Goal: Task Accomplishment & Management: Manage account settings

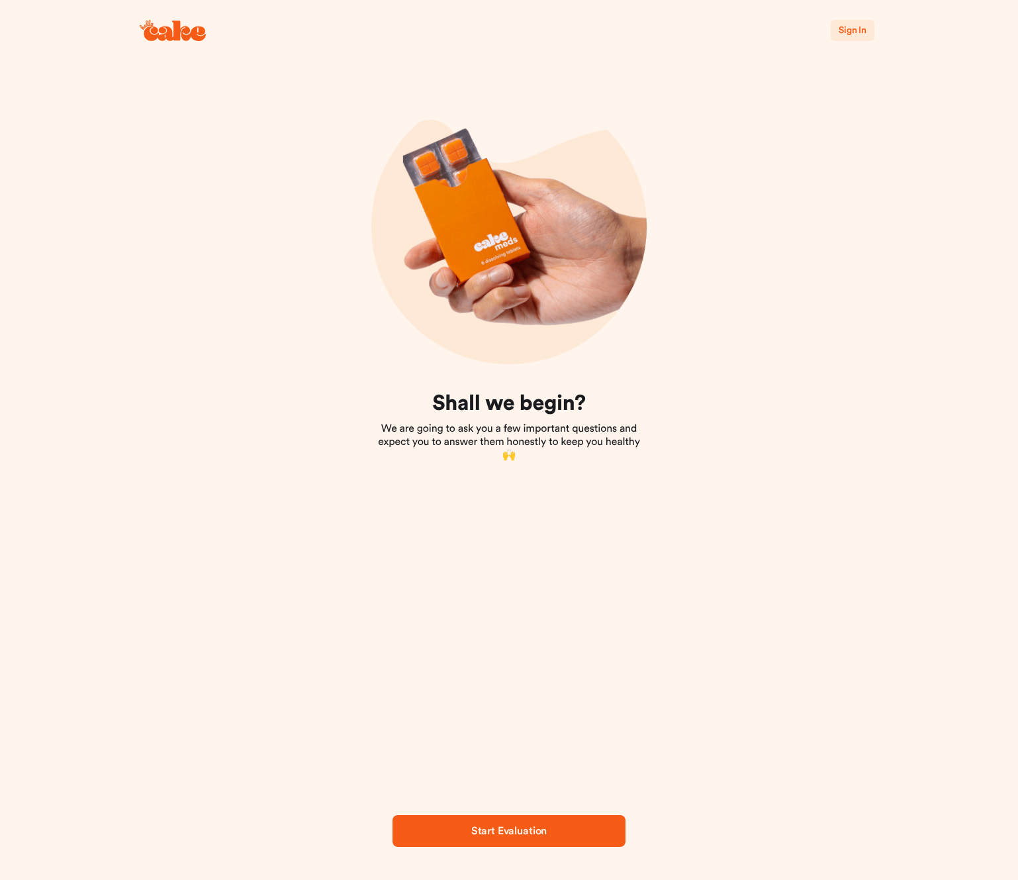
click at [844, 26] on span "Sign In" at bounding box center [853, 30] width 28 height 9
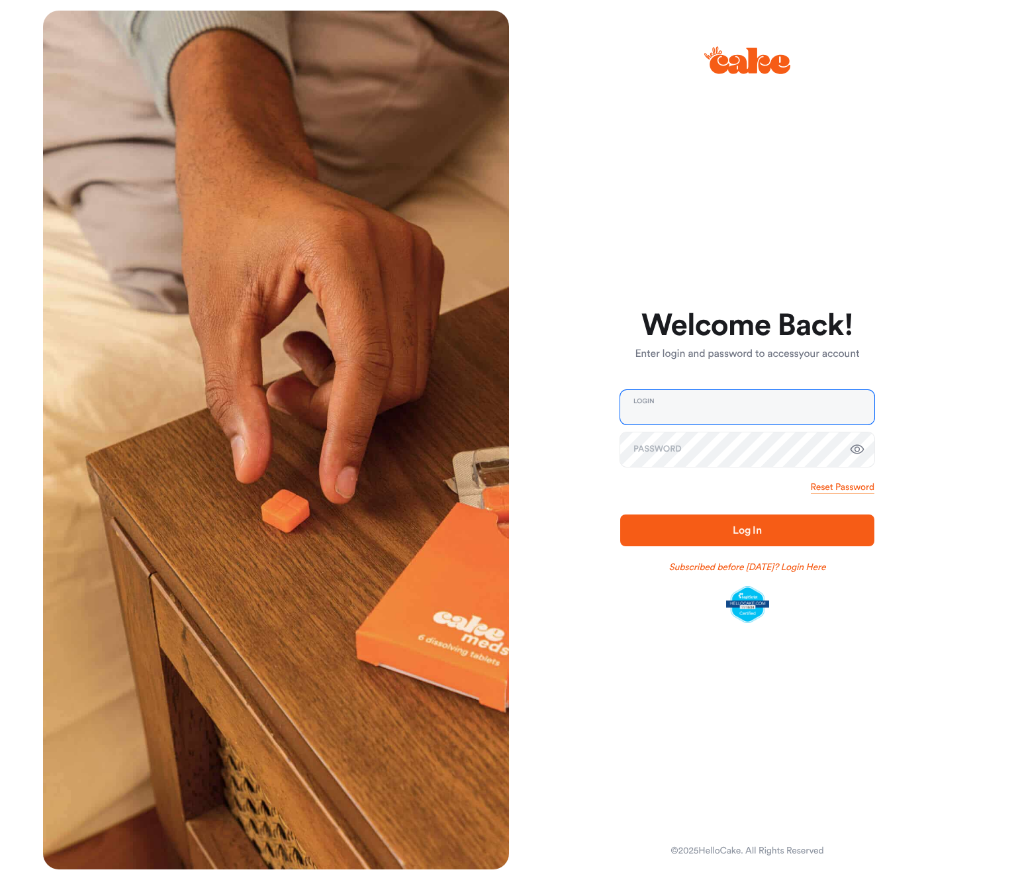
type input "**********"
click at [737, 532] on span "Log In" at bounding box center [747, 530] width 29 height 11
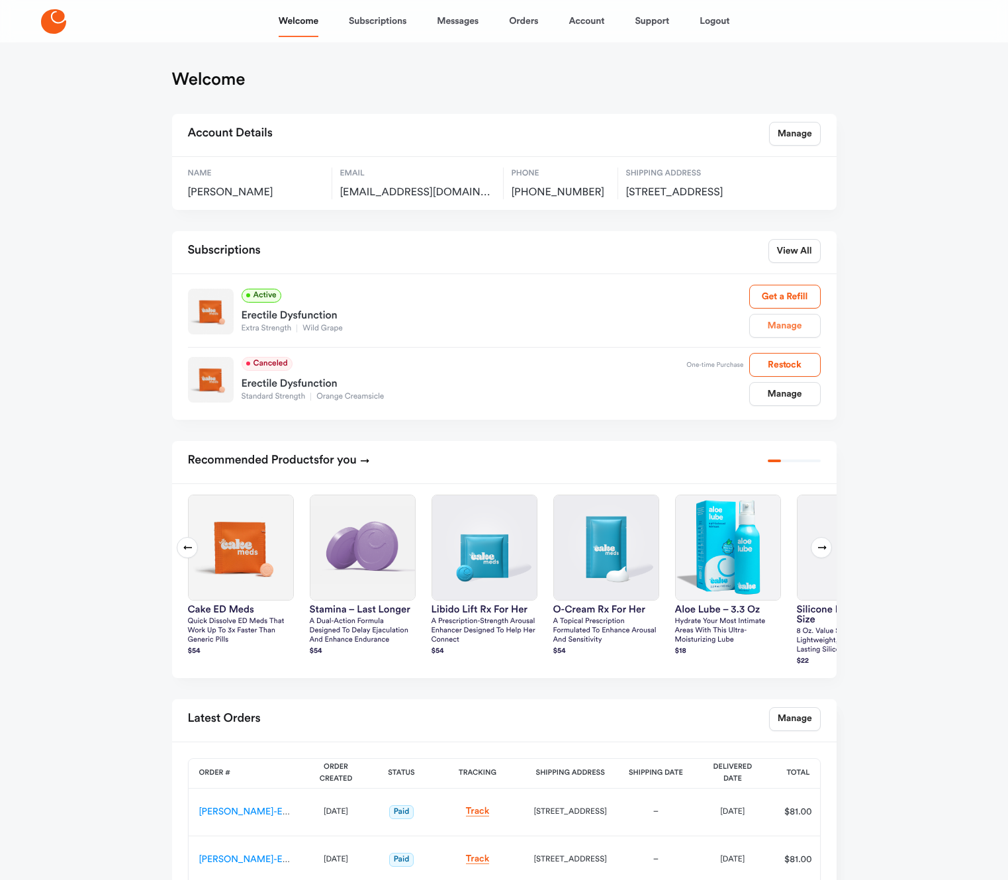
click at [792, 332] on link "Manage" at bounding box center [784, 326] width 71 height 24
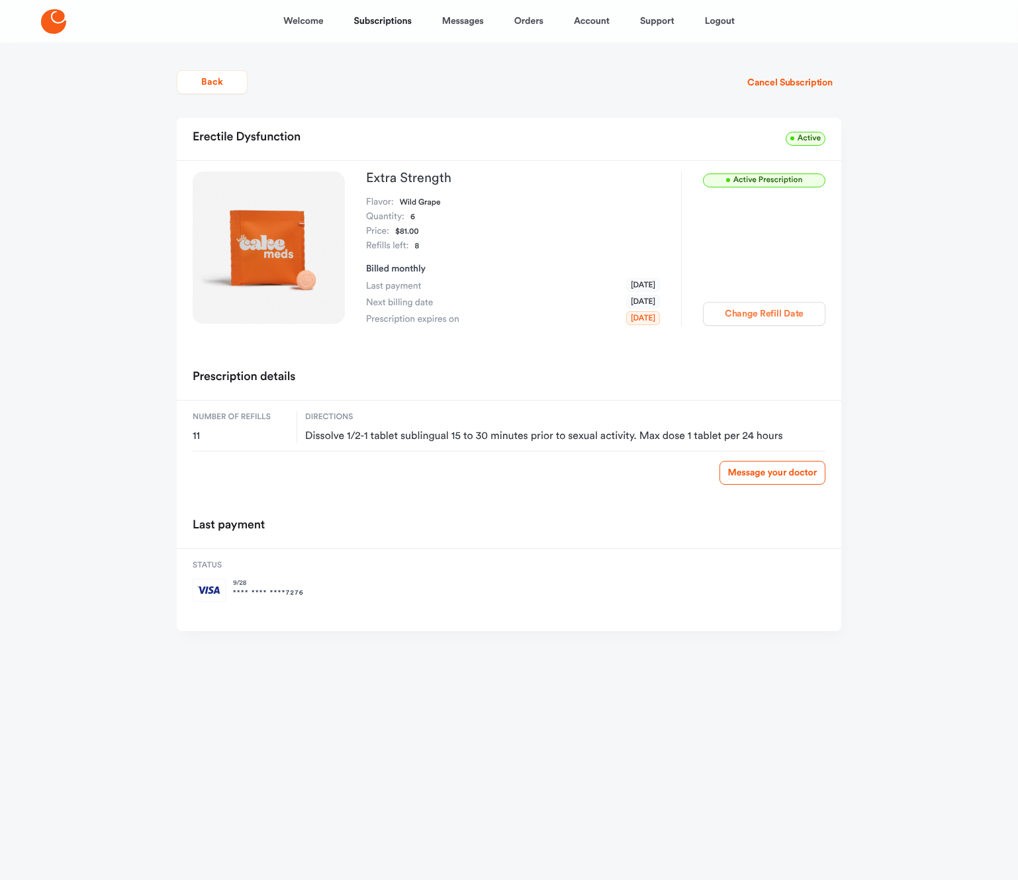
click at [760, 308] on button "Change Refill Date" at bounding box center [764, 314] width 122 height 24
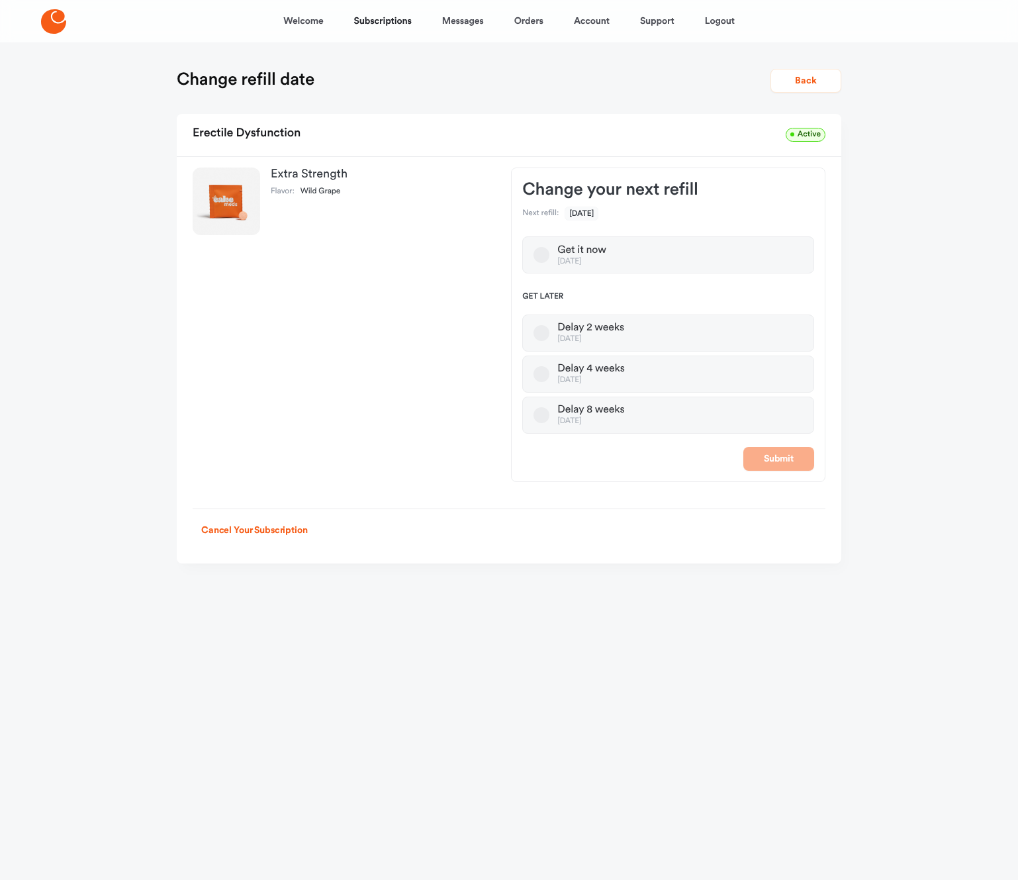
click at [542, 411] on button "Delay 8 weeks [DATE]" at bounding box center [541, 415] width 16 height 16
click at [782, 455] on button "Submit" at bounding box center [778, 459] width 71 height 24
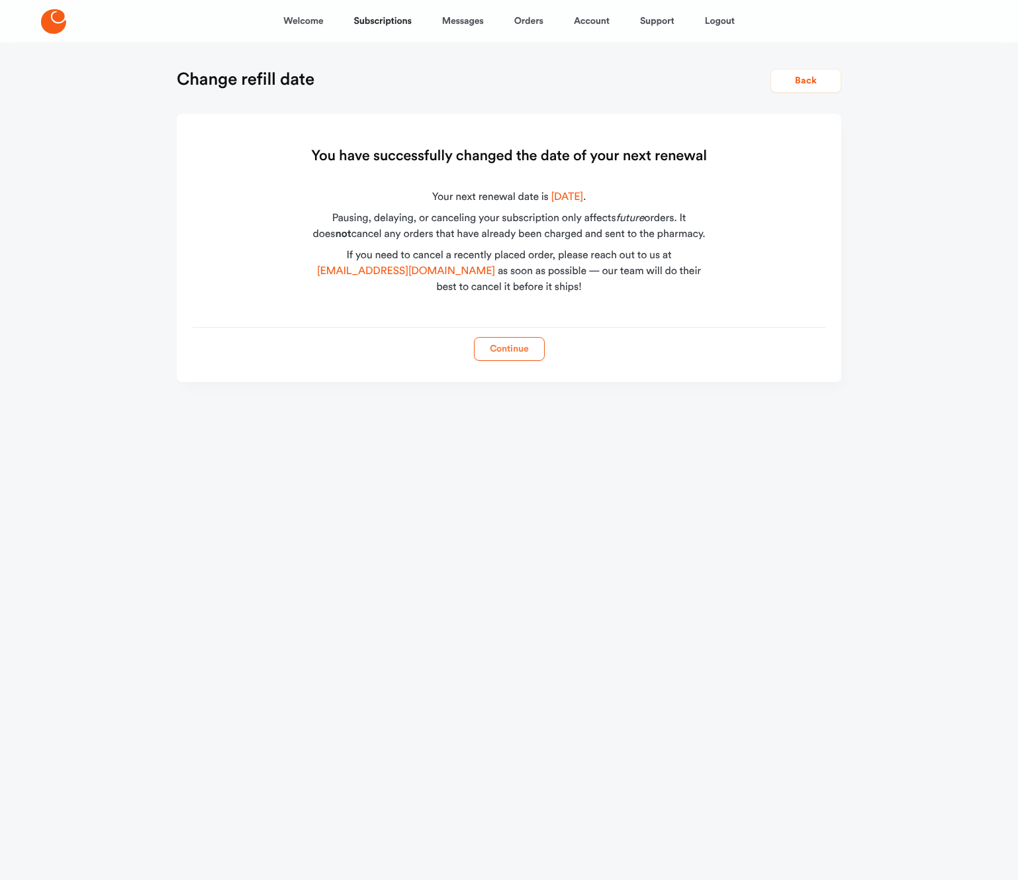
click at [502, 347] on button "Continue" at bounding box center [509, 349] width 71 height 24
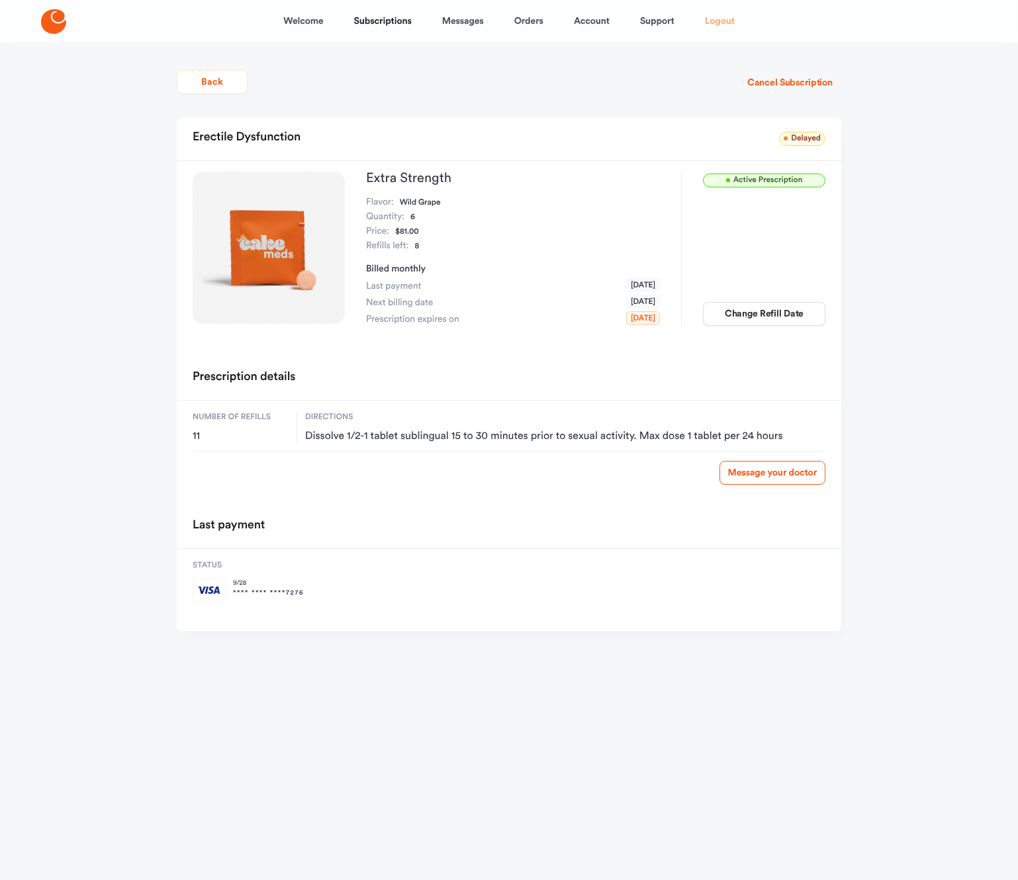
click at [724, 23] on link "Logout" at bounding box center [720, 21] width 30 height 32
